Goal: Information Seeking & Learning: Learn about a topic

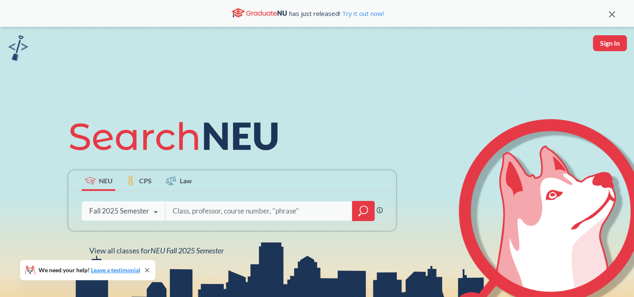
click at [136, 178] on label "CPS" at bounding box center [139, 180] width 34 height 21
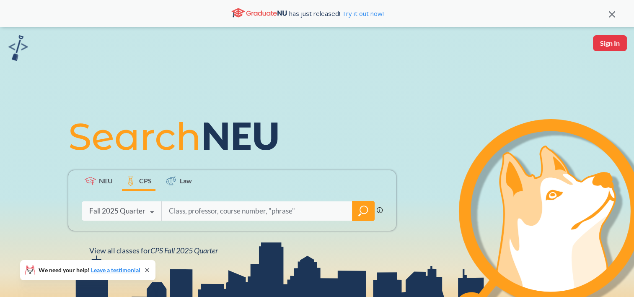
click at [203, 209] on input "search" at bounding box center [257, 211] width 178 height 18
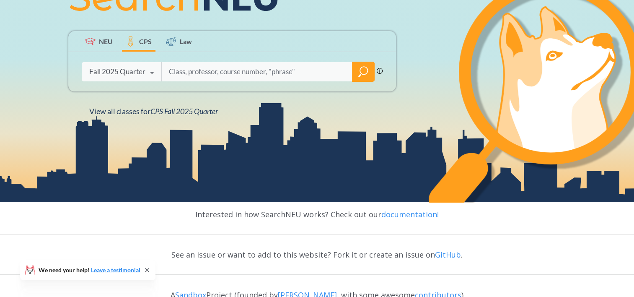
scroll to position [139, 0]
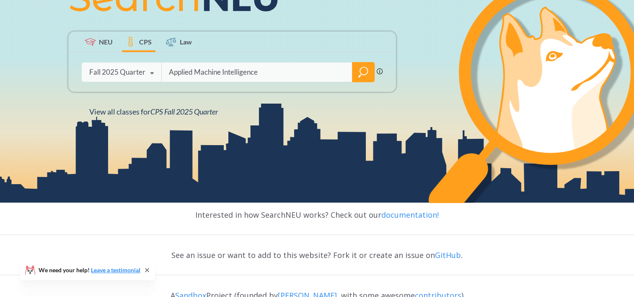
type input "Applied Machine Intelligence"
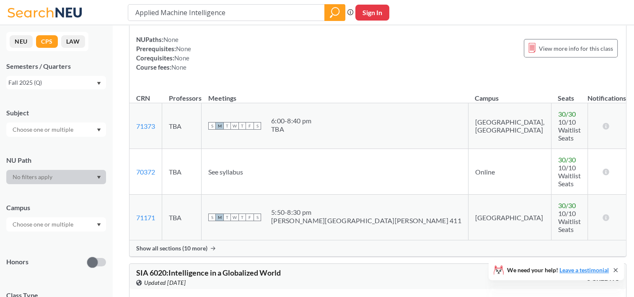
scroll to position [371, 0]
click at [162, 245] on span "Show all sections (10 more)" at bounding box center [171, 249] width 71 height 8
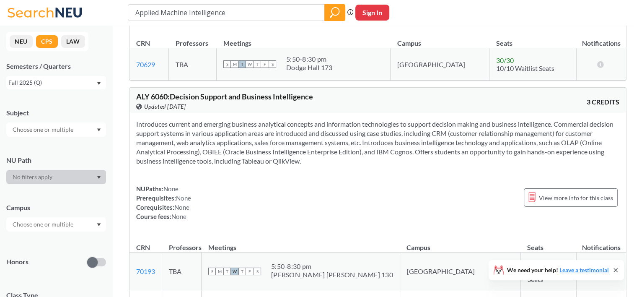
scroll to position [1368, 0]
